Goal: Navigation & Orientation: Find specific page/section

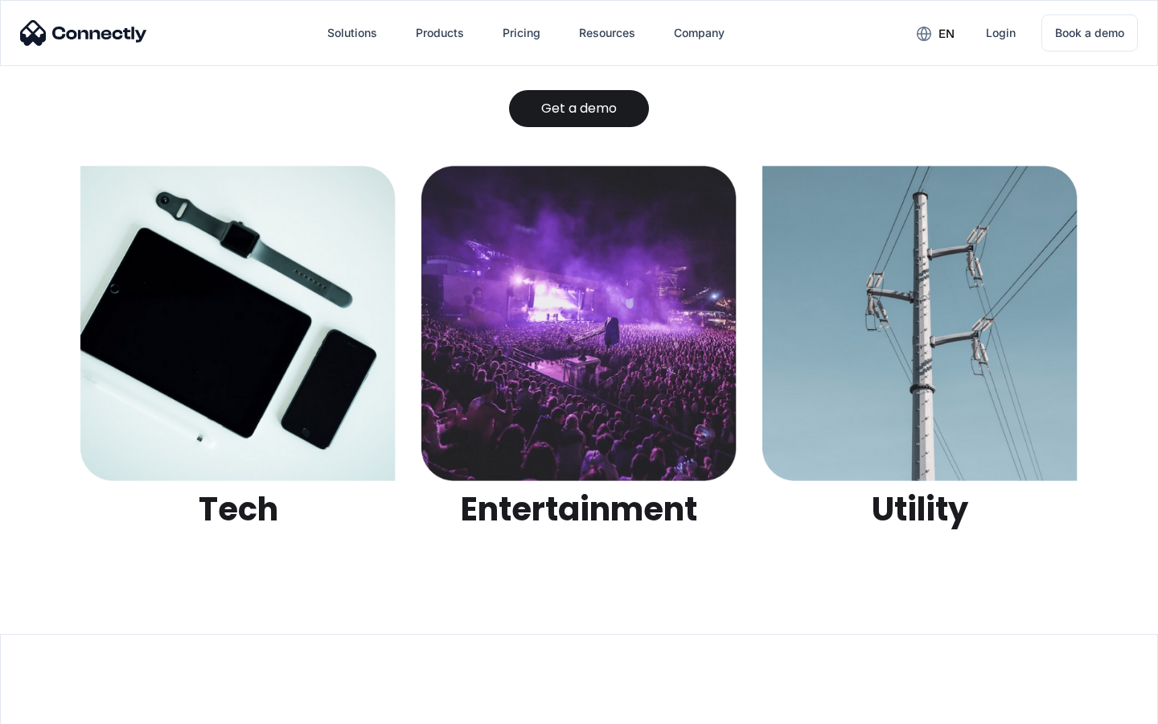
scroll to position [5074, 0]
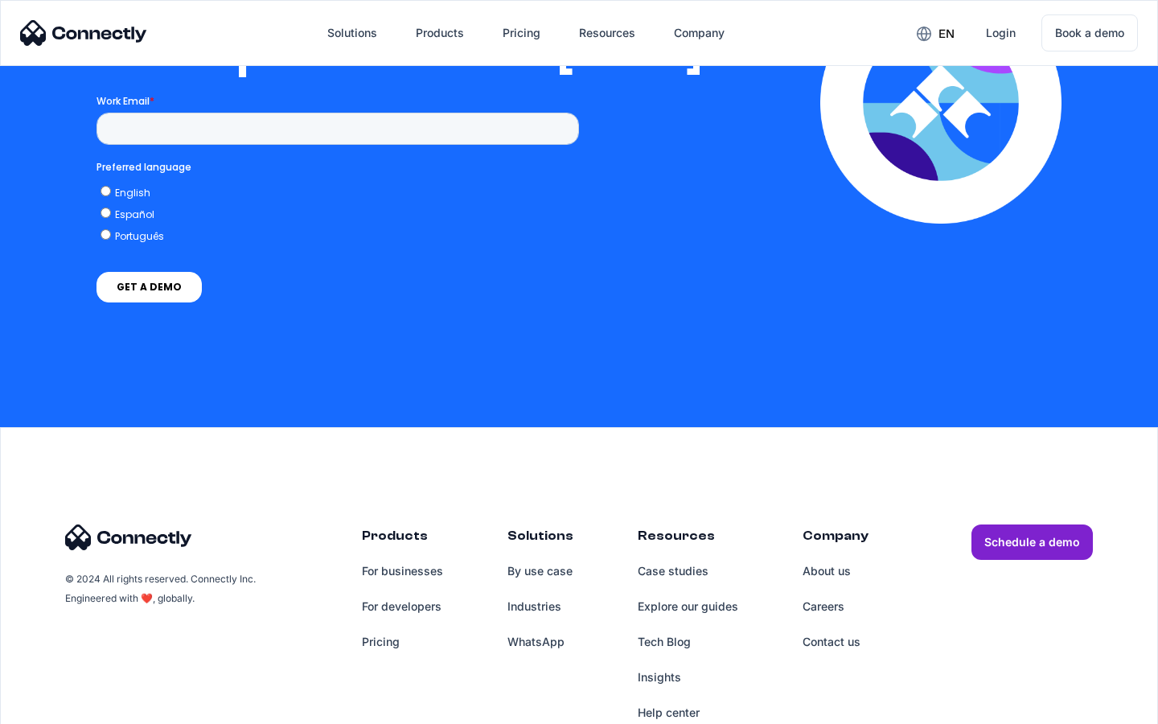
scroll to position [3286, 0]
